Goal: Task Accomplishment & Management: Use online tool/utility

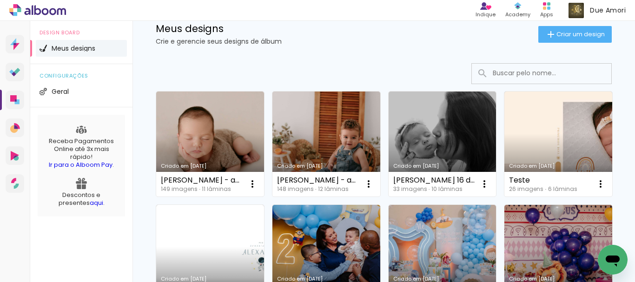
scroll to position [28, 0]
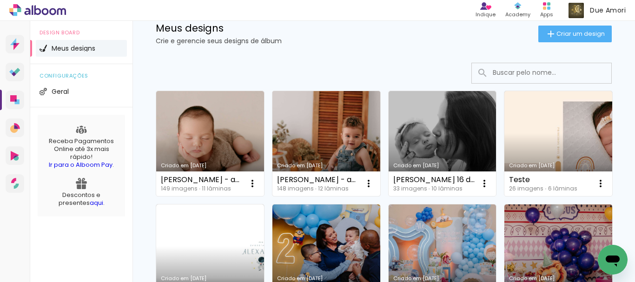
click at [330, 181] on div "[PERSON_NAME] - acp" at bounding box center [317, 179] width 81 height 7
click at [330, 125] on link "Criado em [DATE]" at bounding box center [326, 143] width 108 height 105
